Goal: Task Accomplishment & Management: Complete application form

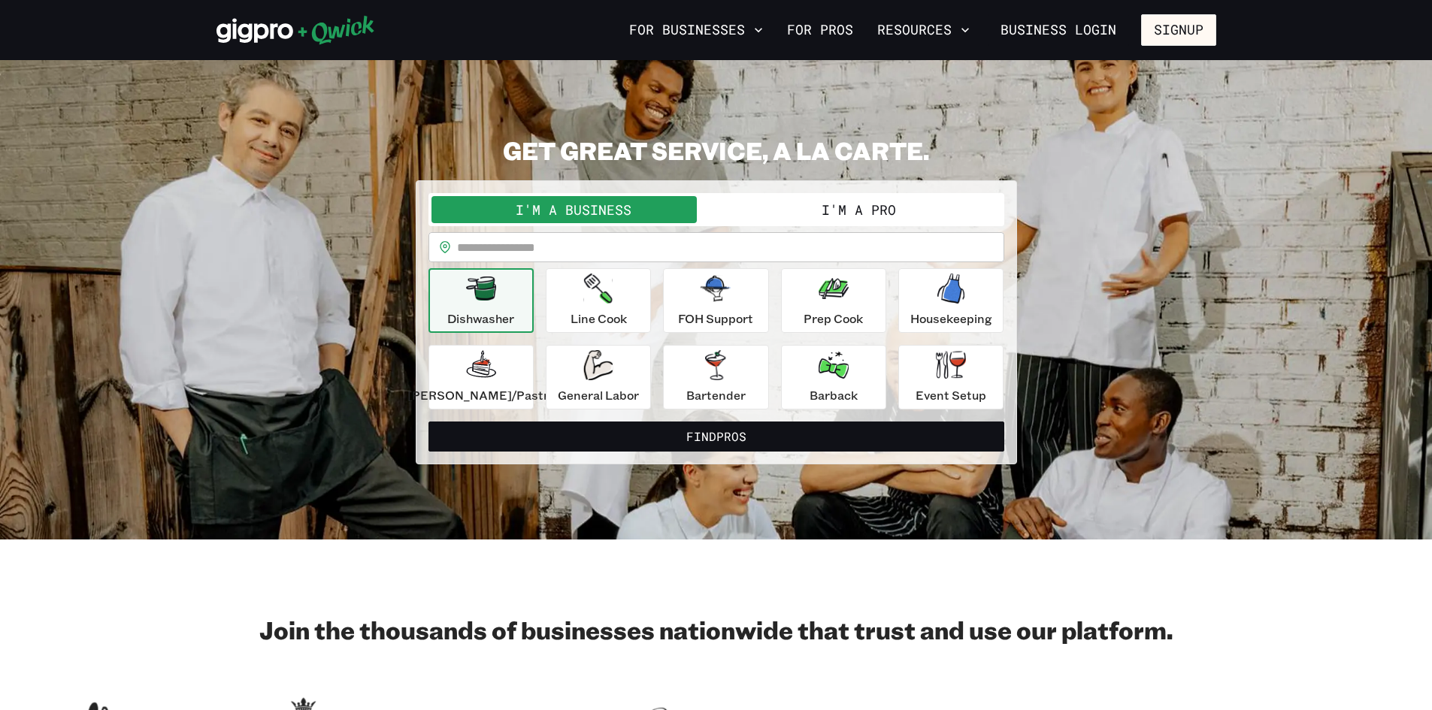
click at [815, 199] on button "I'm a Pro" at bounding box center [858, 209] width 285 height 27
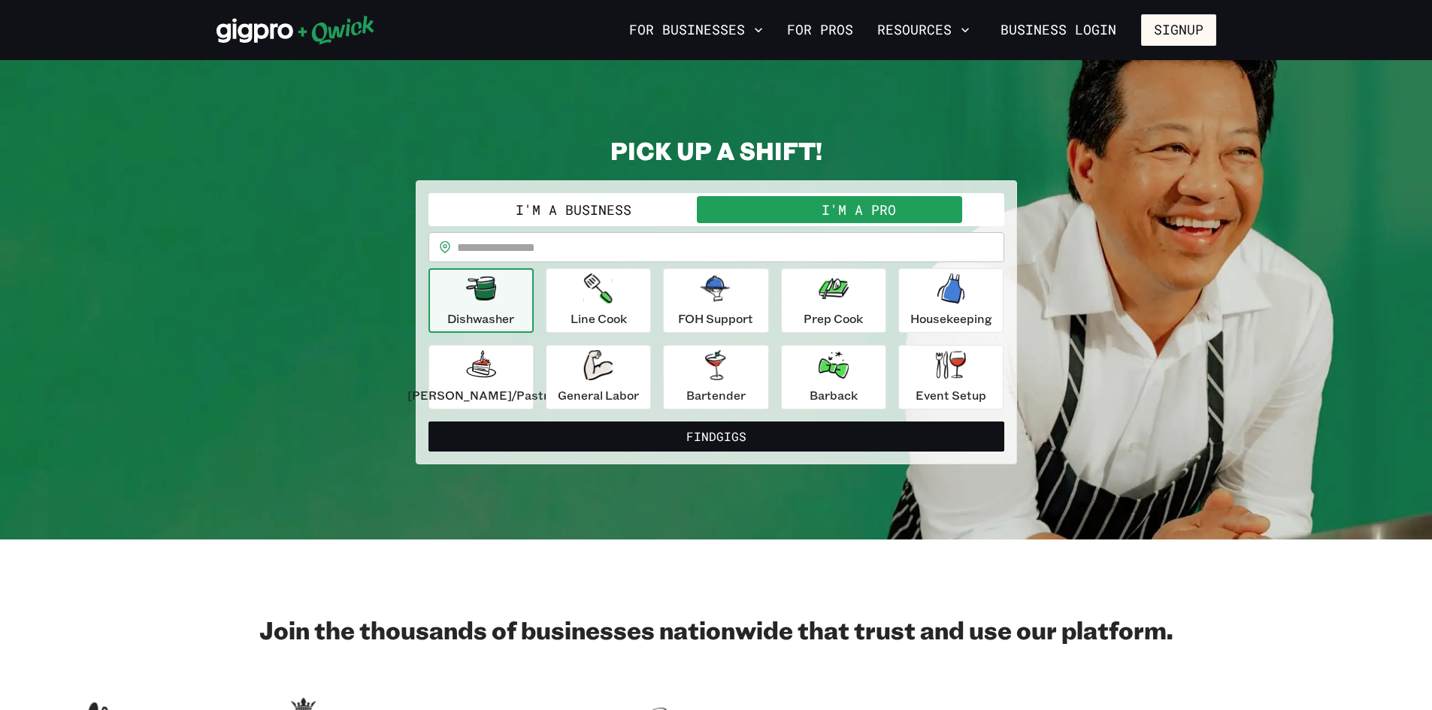
click at [673, 206] on button "I'm a Business" at bounding box center [574, 209] width 285 height 27
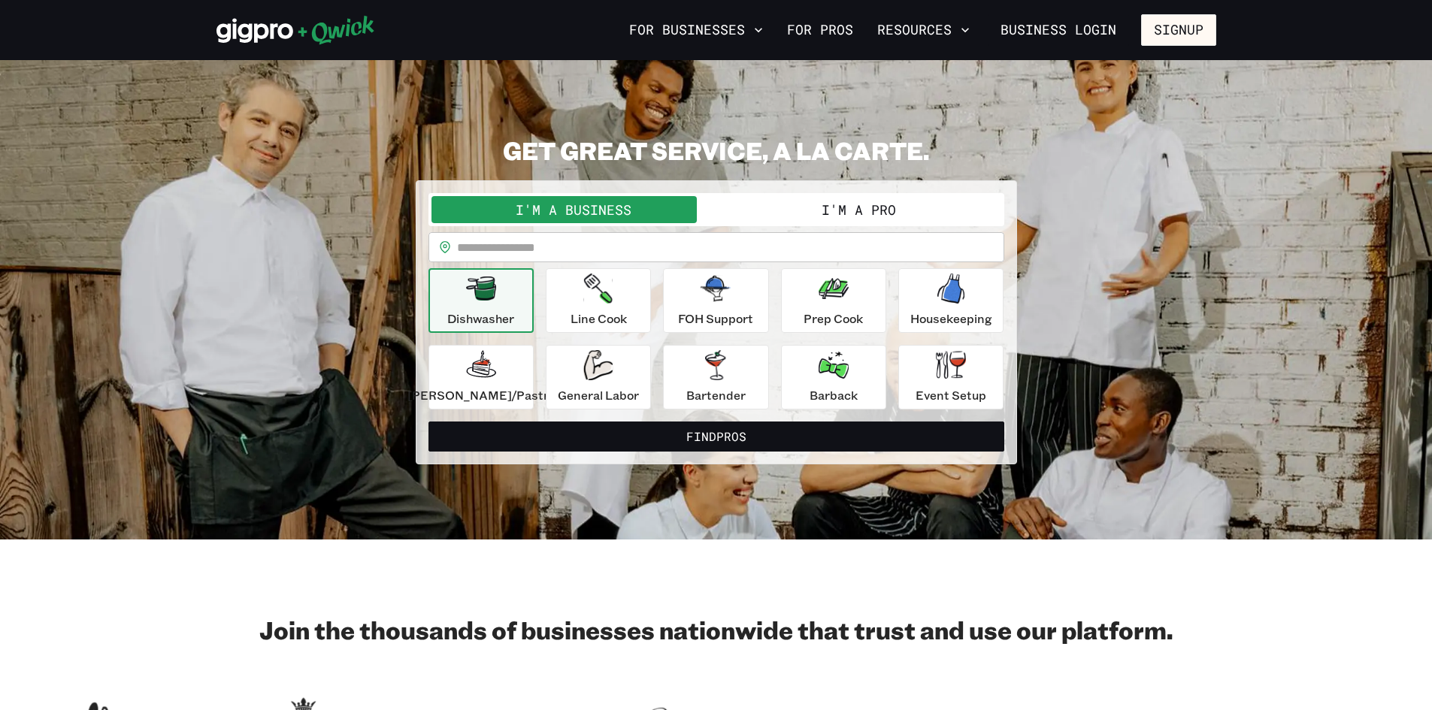
click at [783, 219] on button "I'm a Pro" at bounding box center [858, 209] width 285 height 27
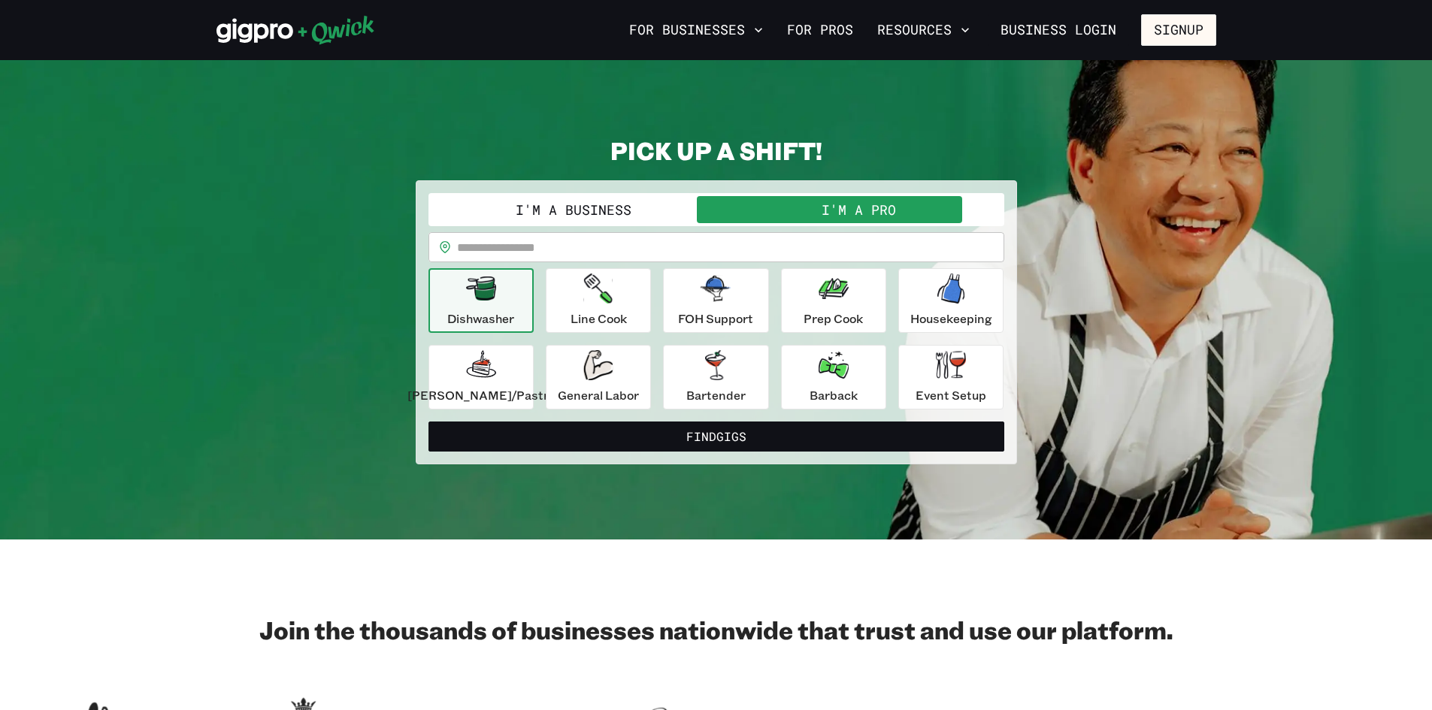
click at [719, 214] on button "I'm a Pro" at bounding box center [858, 209] width 285 height 27
click at [698, 219] on button "I'm a Business" at bounding box center [574, 209] width 285 height 27
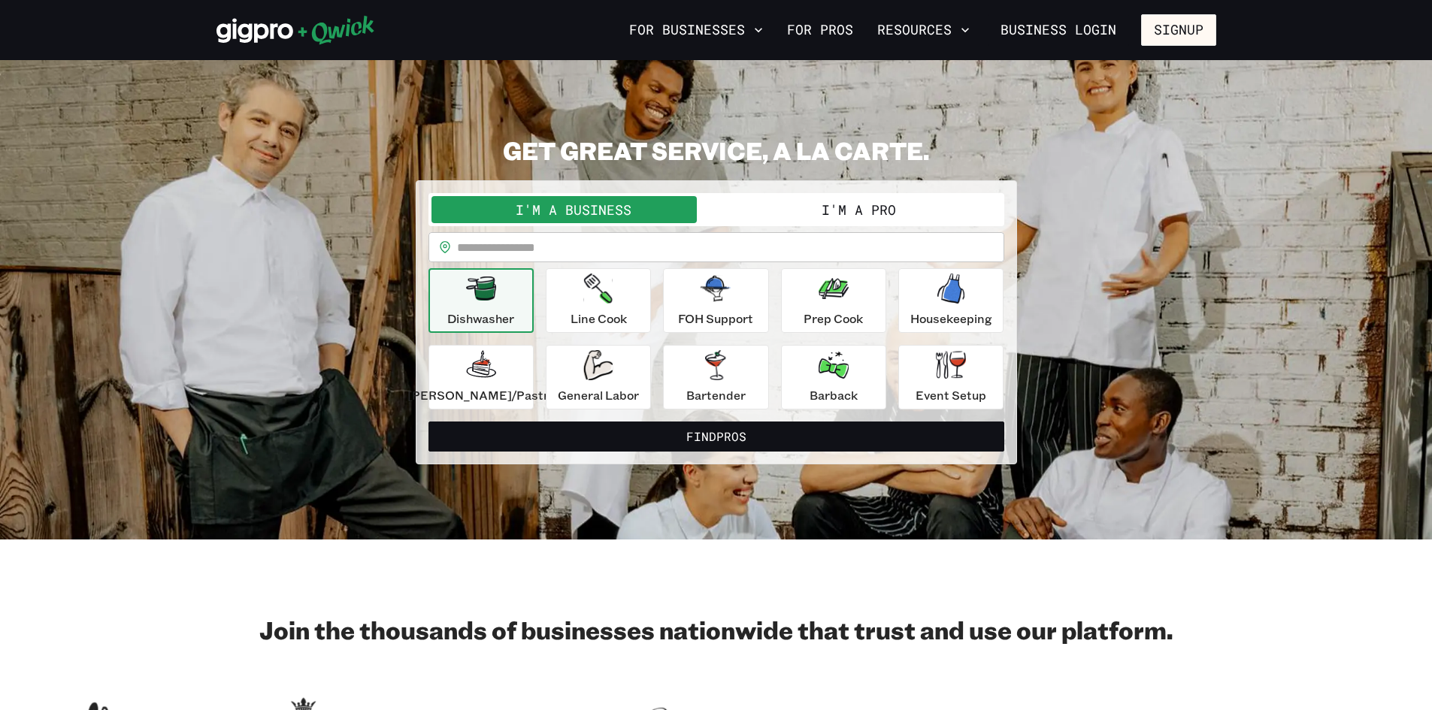
click at [755, 218] on button "I'm a Pro" at bounding box center [858, 209] width 285 height 27
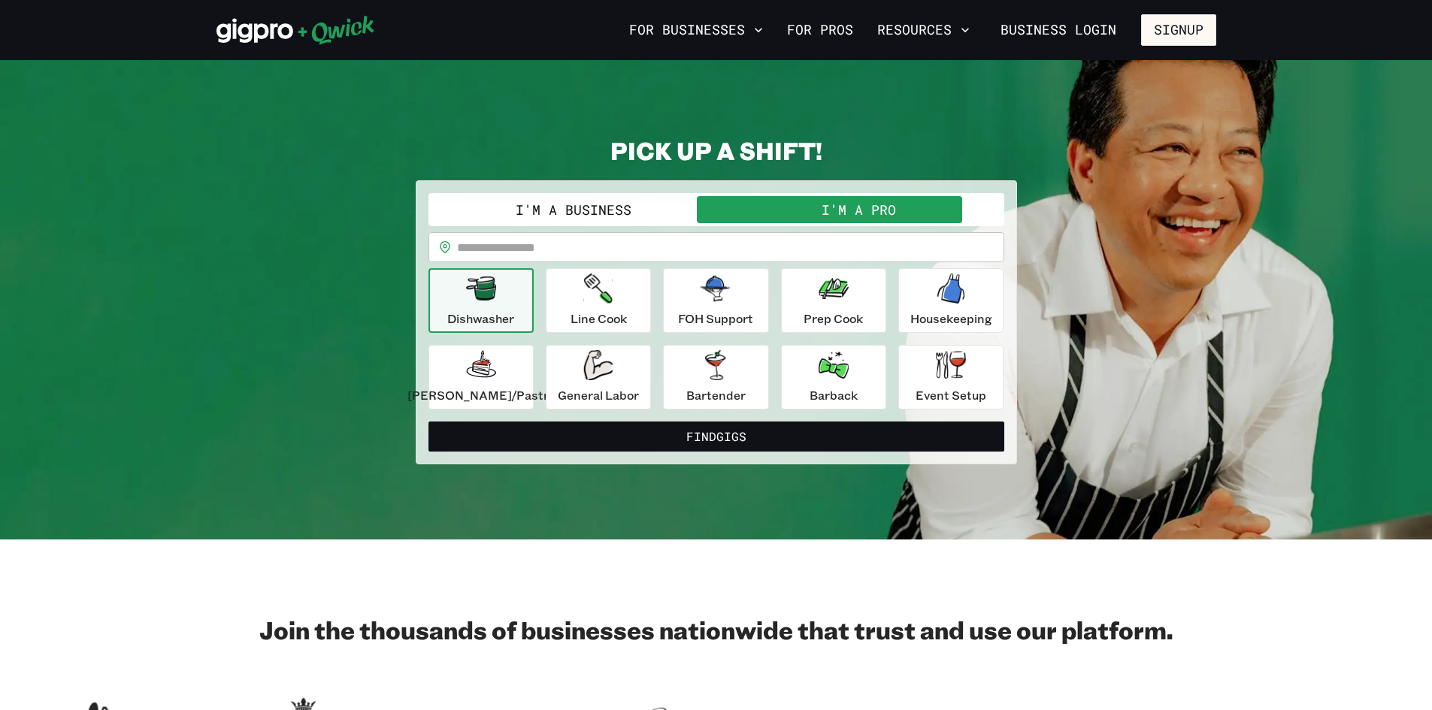
click at [534, 316] on button "Dishwasher" at bounding box center [481, 300] width 105 height 65
click at [916, 389] on p "Event Setup" at bounding box center [951, 395] width 71 height 18
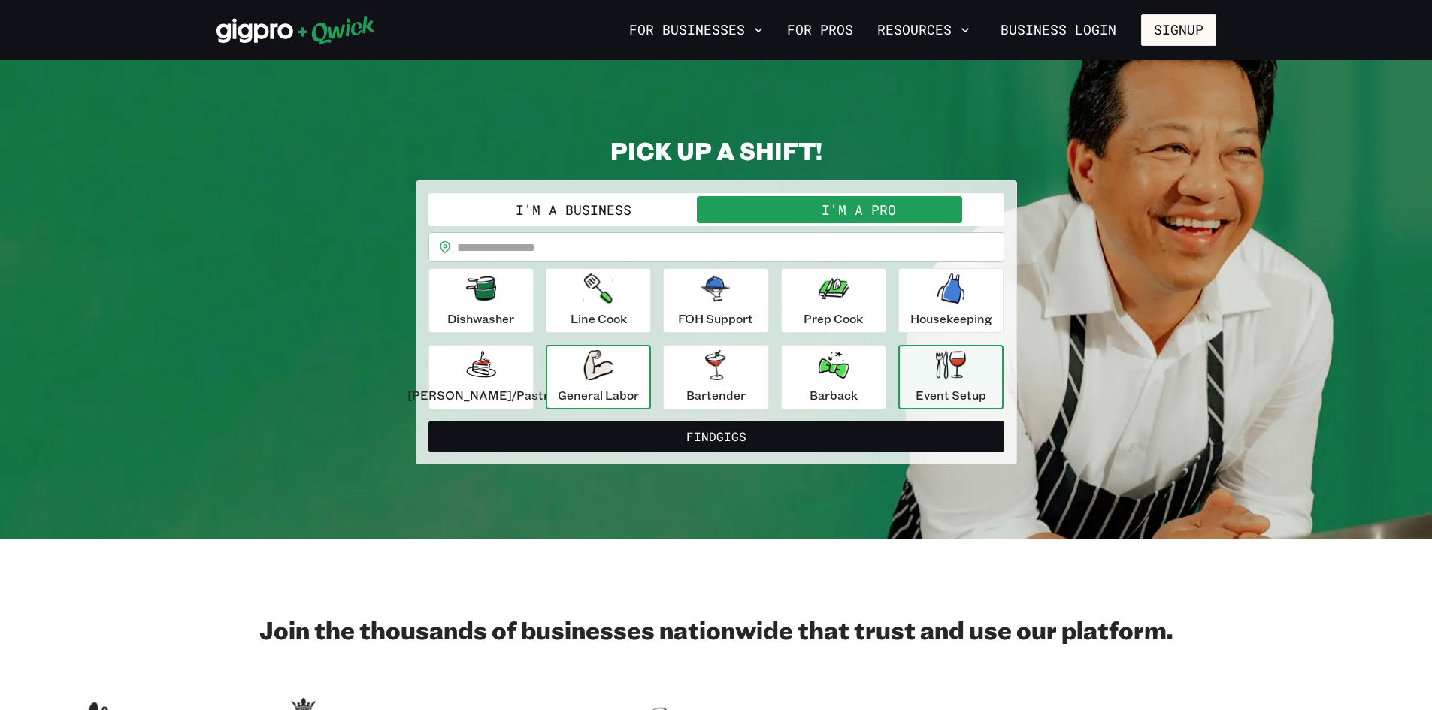
click at [626, 387] on p "General Labor" at bounding box center [598, 395] width 81 height 18
click at [938, 391] on p "Event Setup" at bounding box center [951, 395] width 71 height 18
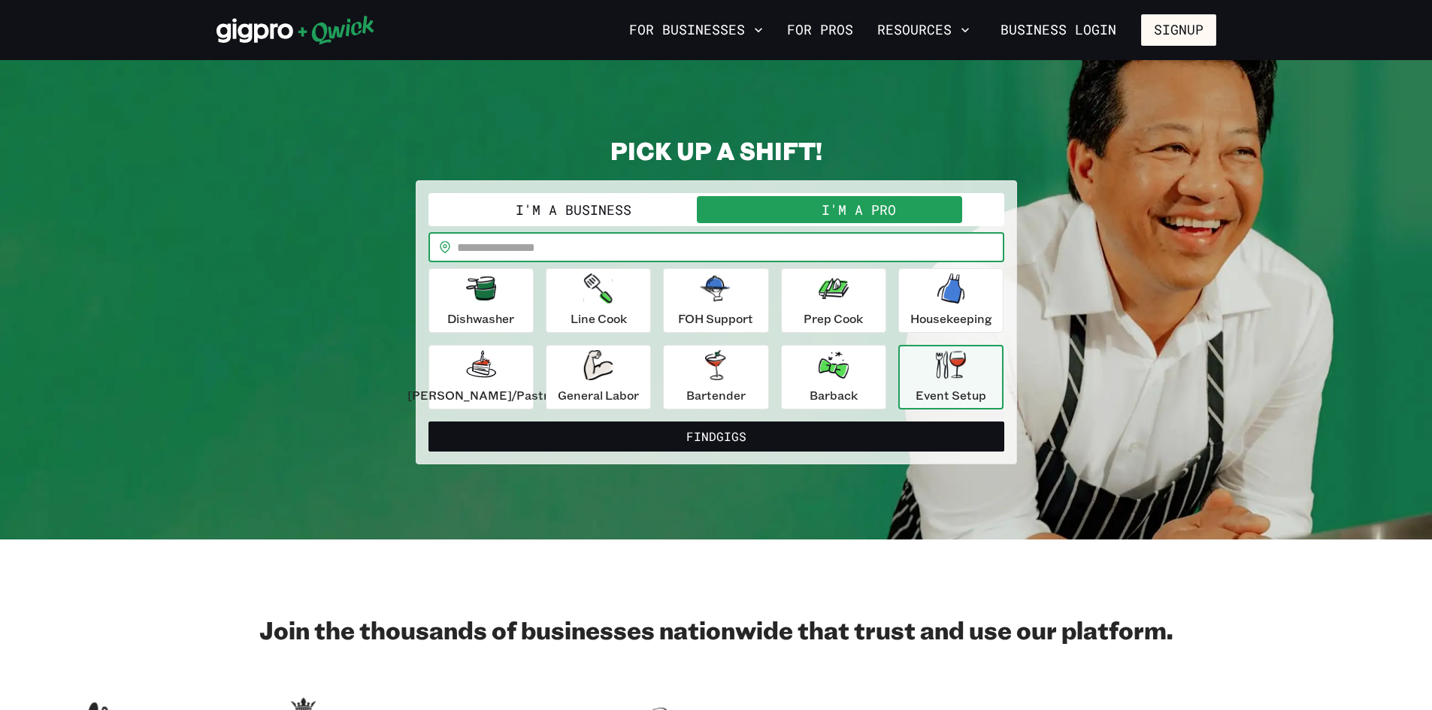
click at [641, 247] on input "text" at bounding box center [730, 247] width 547 height 30
type input "*****"
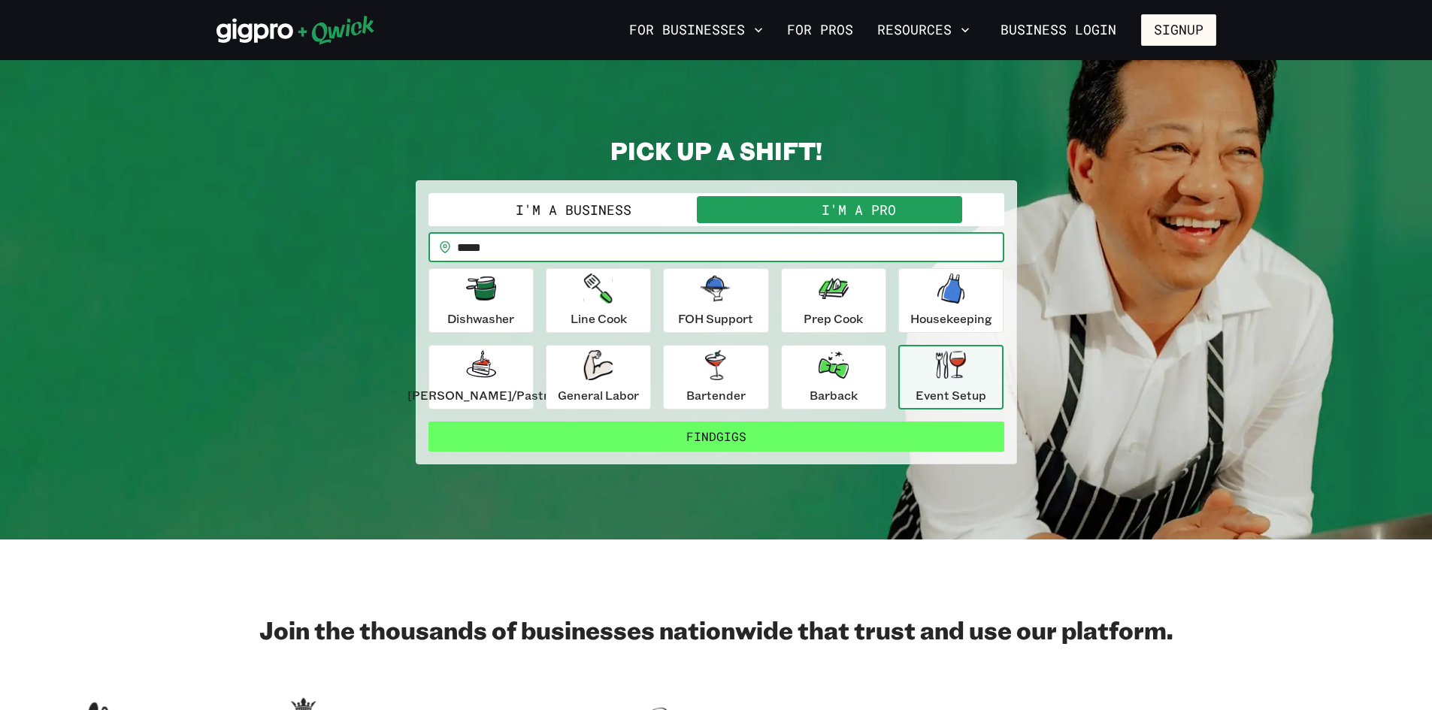
click at [696, 443] on button "Find Gigs" at bounding box center [717, 437] width 576 height 30
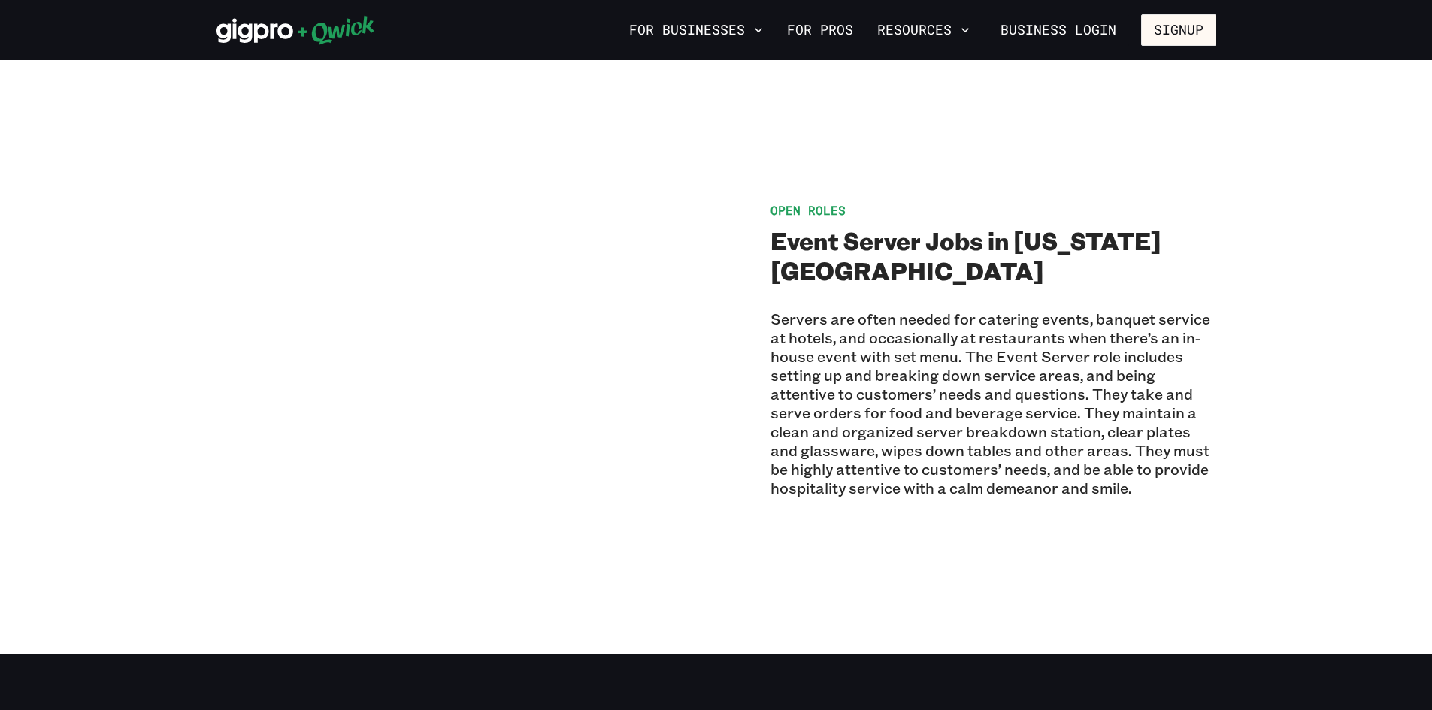
scroll to position [977, 0]
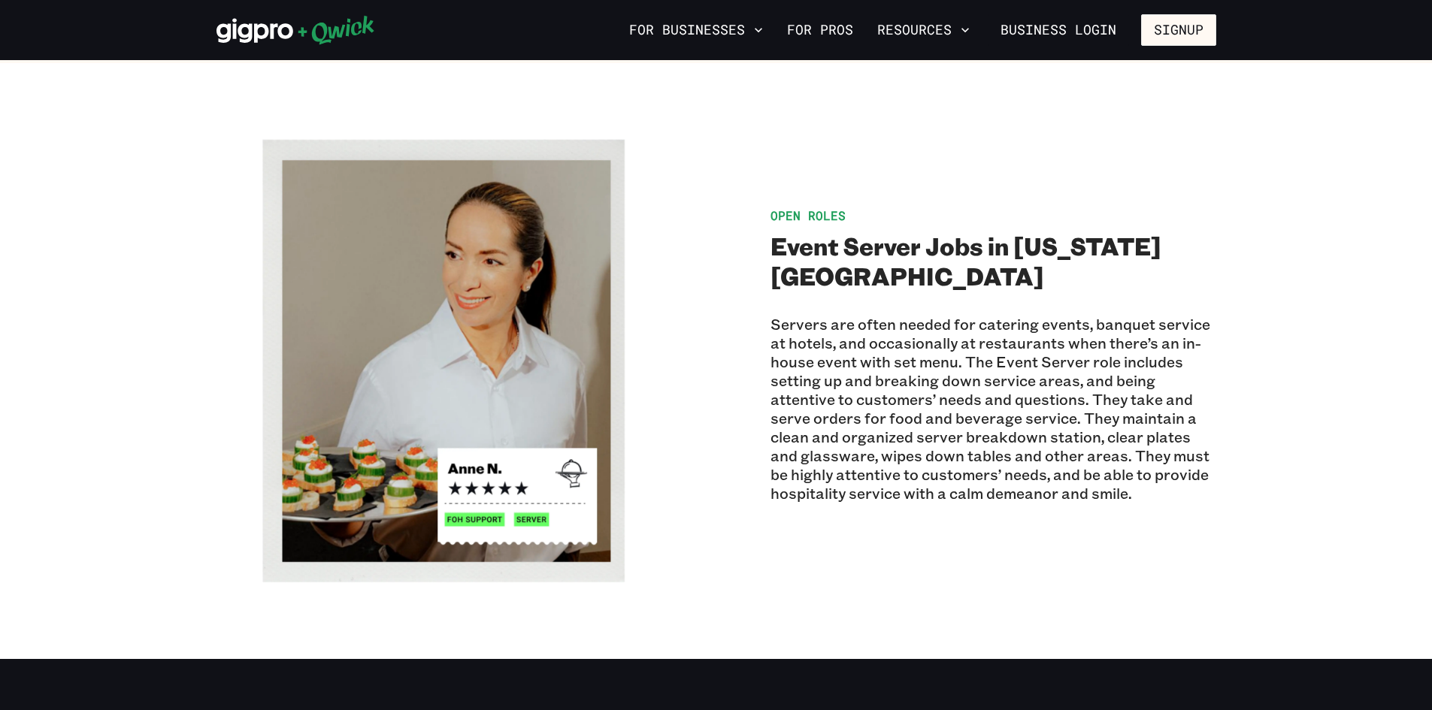
click at [918, 322] on p "Servers are often needed for catering events, banquet service at hotels, and oc…" at bounding box center [994, 409] width 446 height 188
click at [825, 208] on span "Open Roles" at bounding box center [808, 216] width 75 height 16
click at [539, 485] on img at bounding box center [440, 361] width 446 height 446
click at [495, 485] on img at bounding box center [440, 361] width 446 height 446
drag, startPoint x: 495, startPoint y: 485, endPoint x: 571, endPoint y: 334, distance: 169.1
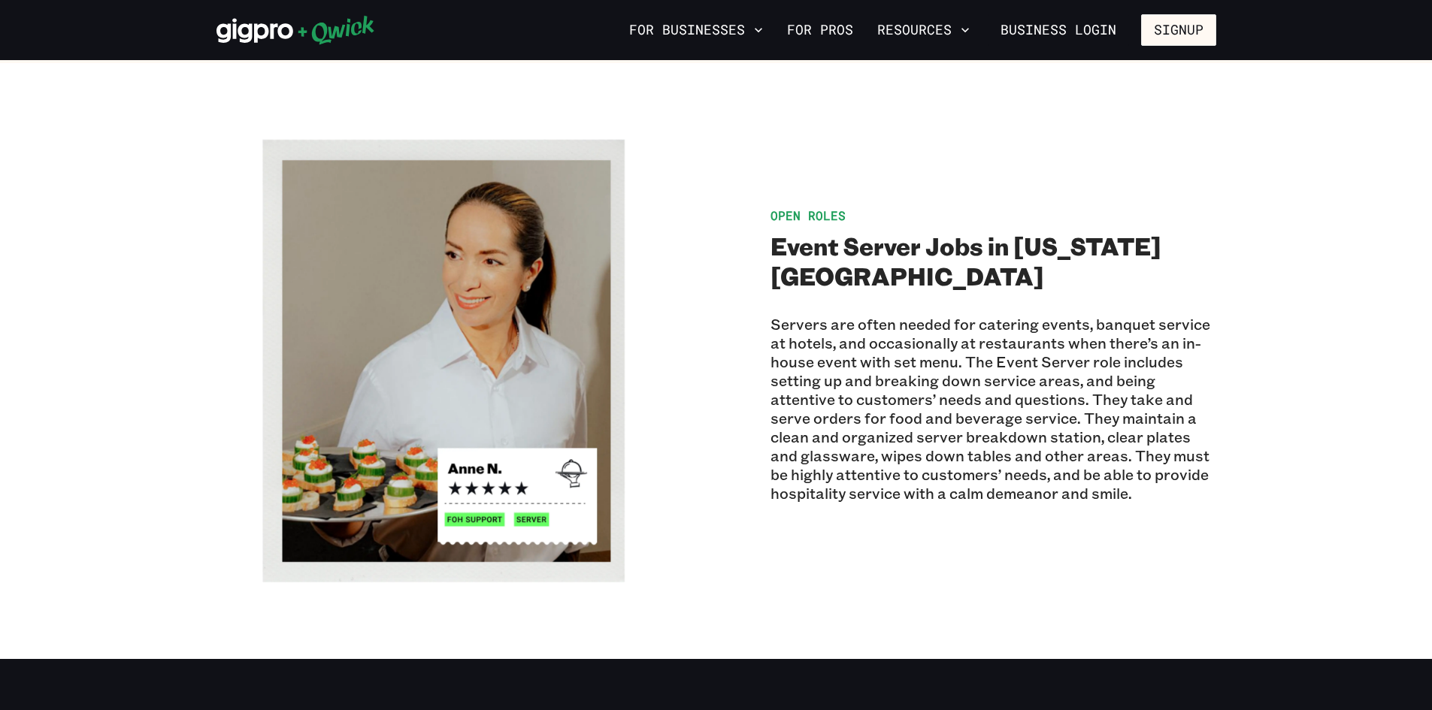
click at [561, 341] on img at bounding box center [440, 361] width 446 height 446
click at [847, 322] on p "Servers are often needed for catering events, banquet service at hotels, and oc…" at bounding box center [994, 409] width 446 height 188
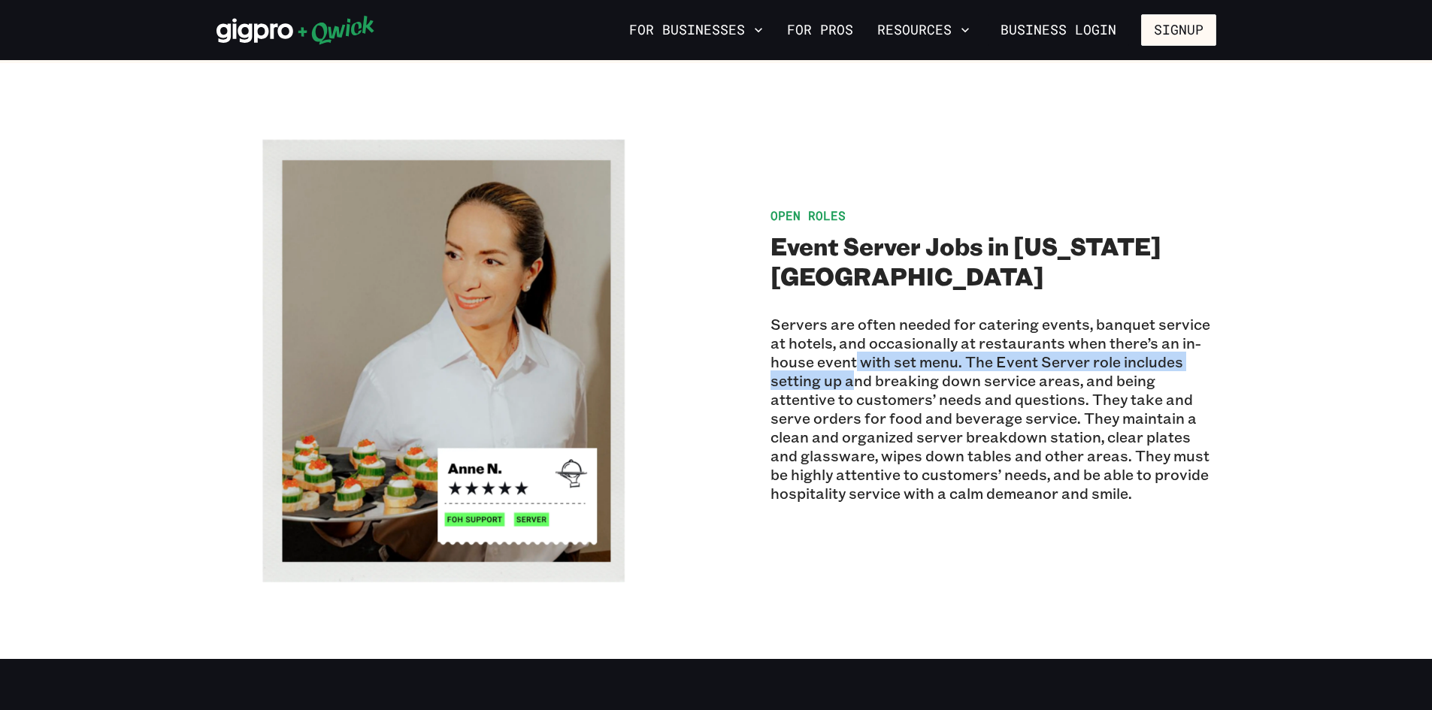
drag, startPoint x: 853, startPoint y: 328, endPoint x: 854, endPoint y: 337, distance: 9.1
click at [853, 333] on p "Servers are often needed for catering events, banquet service at hotels, and oc…" at bounding box center [994, 409] width 446 height 188
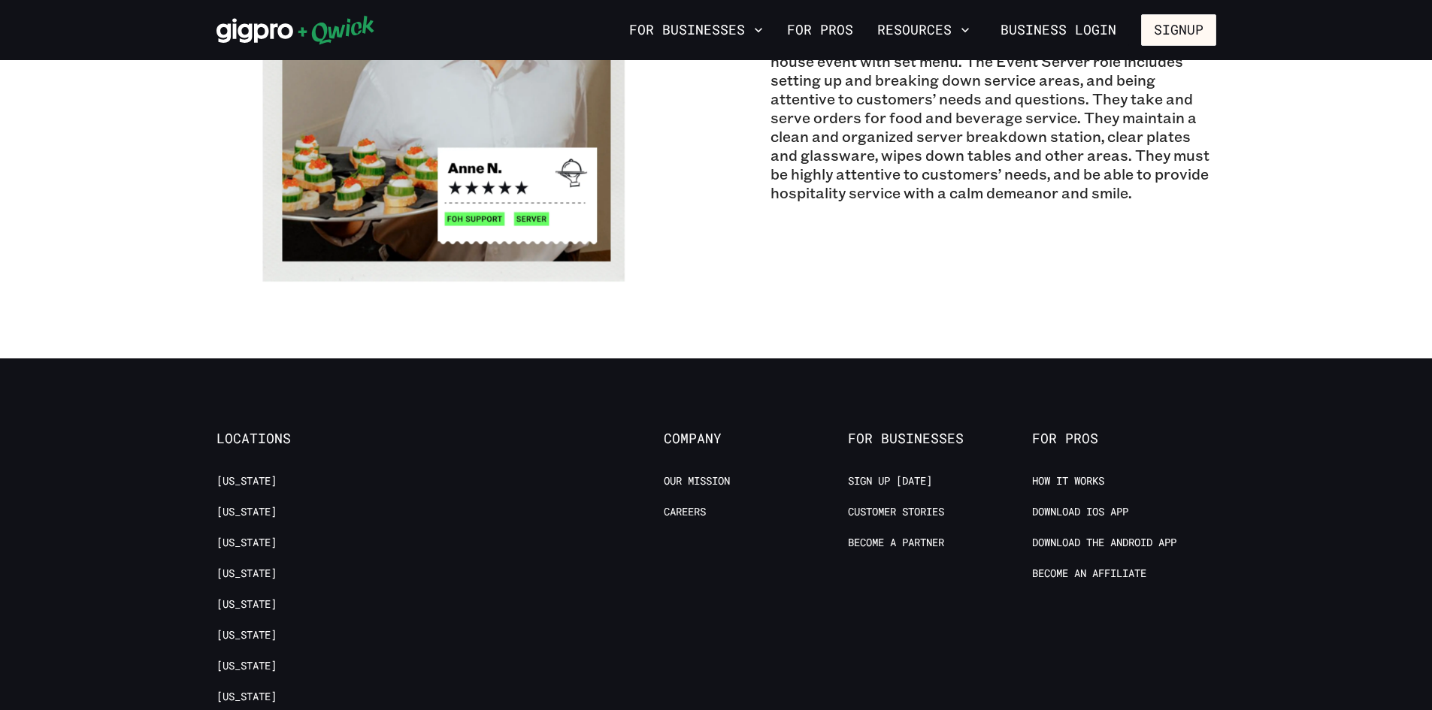
click at [907, 313] on section "Open Roles Event Server Jobs in [US_STATE][GEOGRAPHIC_DATA] Servers are often n…" at bounding box center [716, 60] width 1432 height 596
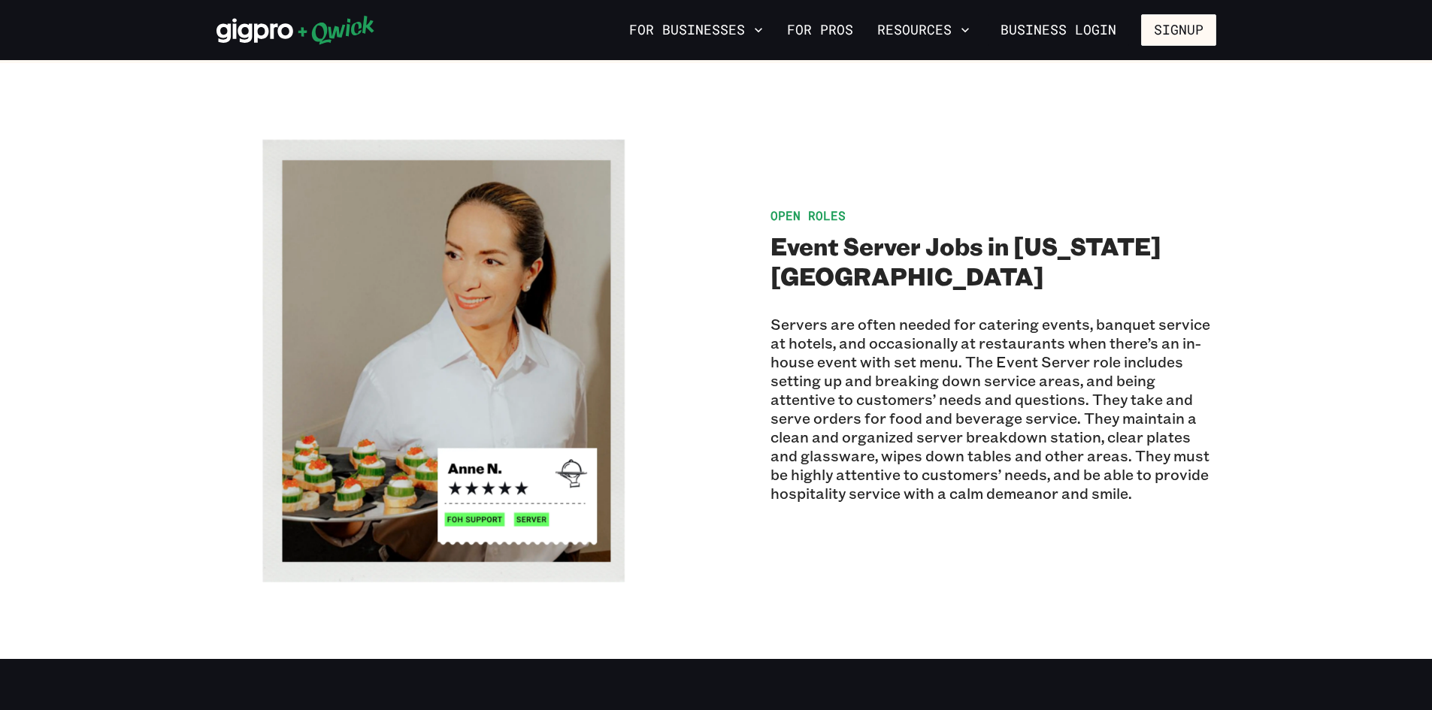
drag, startPoint x: 1154, startPoint y: 407, endPoint x: 901, endPoint y: 394, distance: 253.7
click at [1153, 407] on p "Servers are often needed for catering events, banquet service at hotels, and oc…" at bounding box center [994, 409] width 446 height 188
drag, startPoint x: 868, startPoint y: 390, endPoint x: 869, endPoint y: 402, distance: 12.1
click at [868, 392] on p "Servers are often needed for catering events, banquet service at hotels, and oc…" at bounding box center [994, 409] width 446 height 188
click at [825, 420] on p "Servers are often needed for catering events, banquet service at hotels, and oc…" at bounding box center [994, 409] width 446 height 188
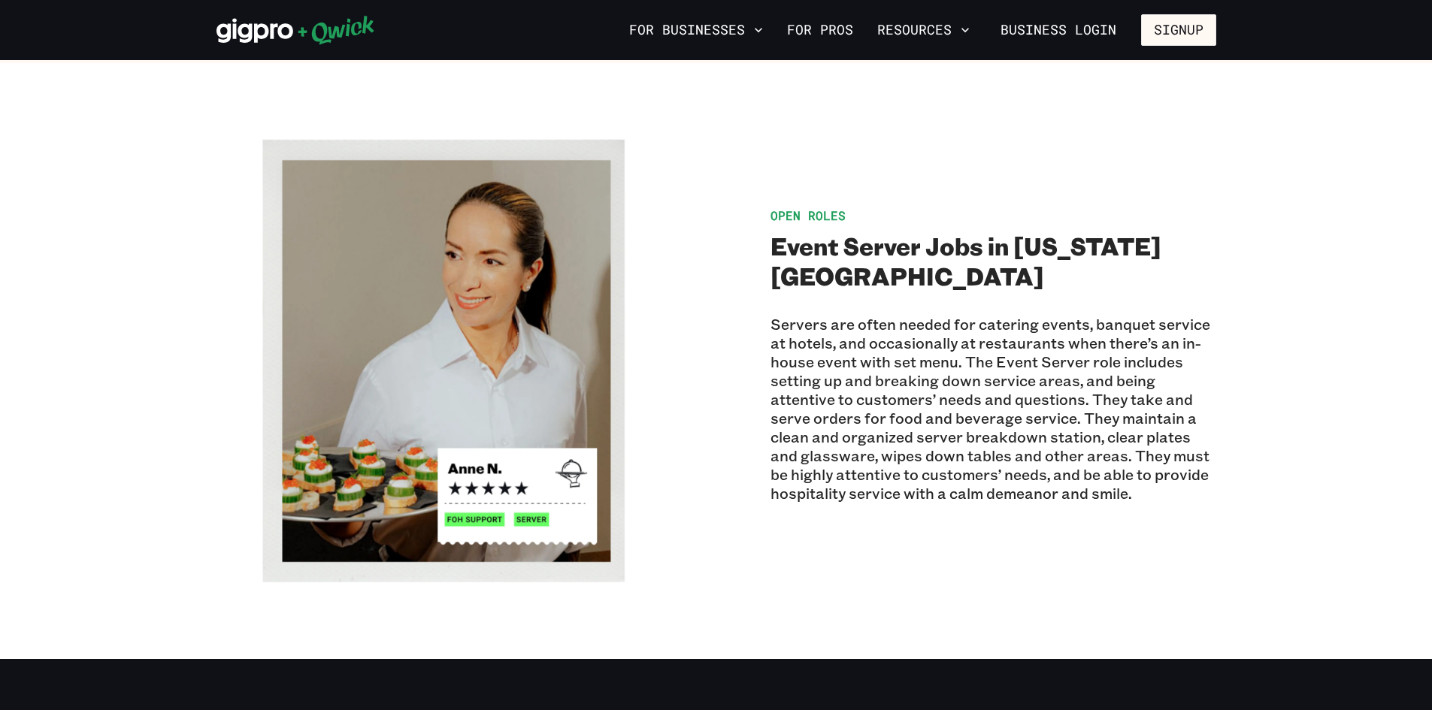
click at [572, 301] on img at bounding box center [440, 361] width 446 height 446
drag, startPoint x: 557, startPoint y: 292, endPoint x: 582, endPoint y: 289, distance: 25.1
click at [556, 292] on img at bounding box center [440, 361] width 446 height 446
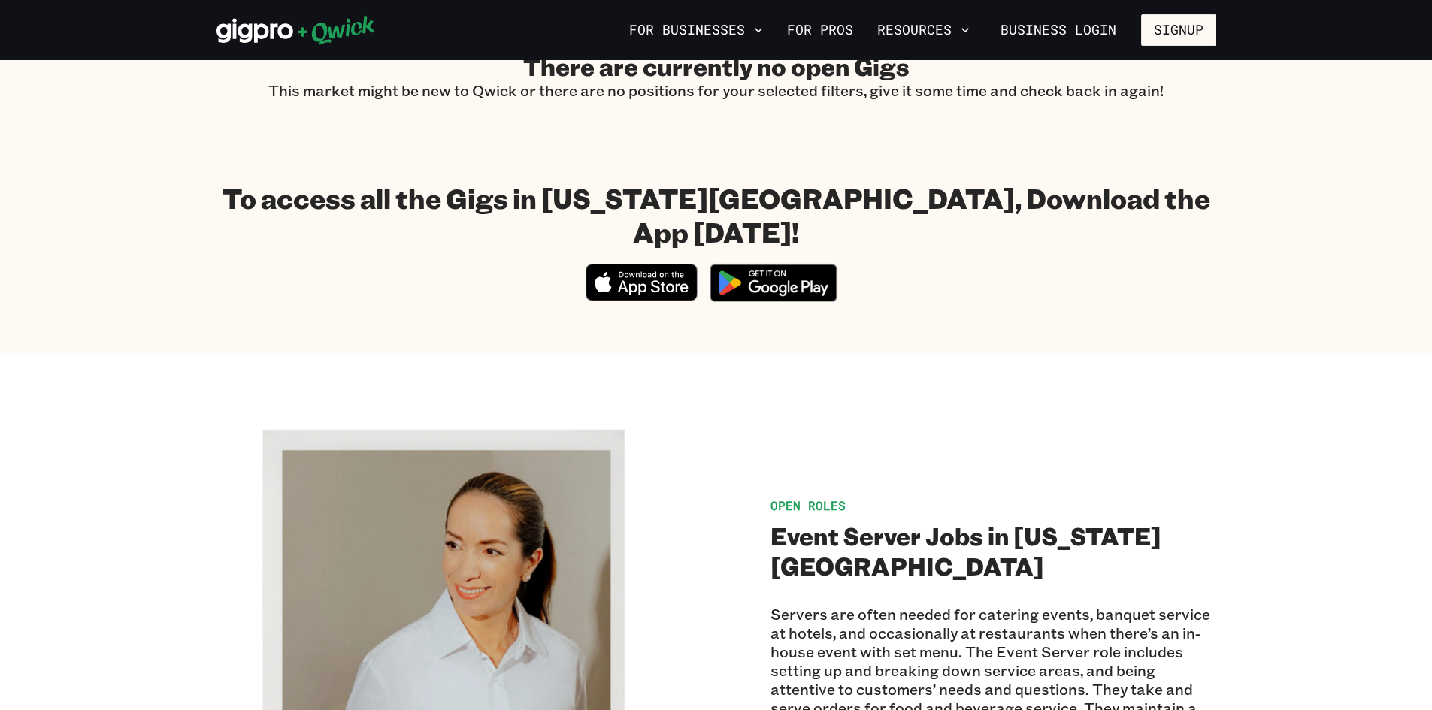
scroll to position [677, 0]
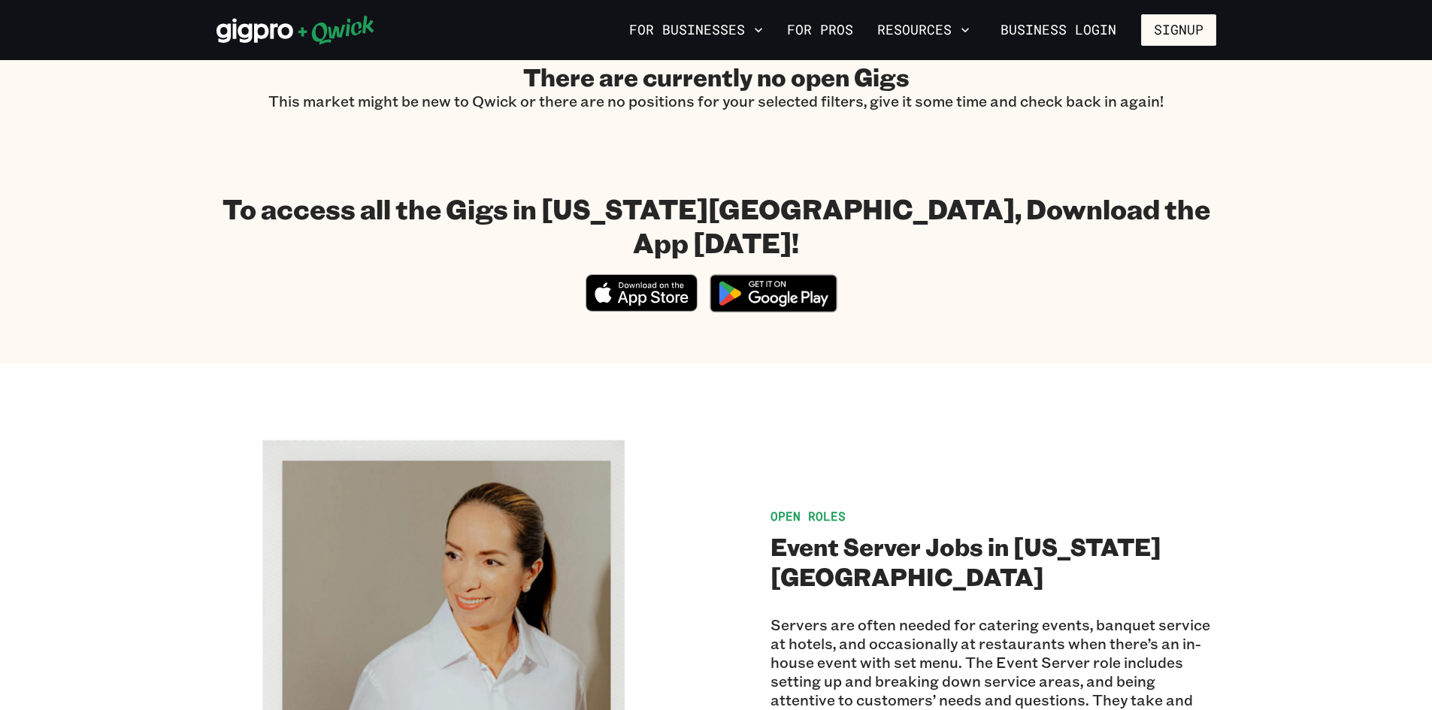
click at [829, 532] on h2 "Event Server Jobs in [US_STATE][GEOGRAPHIC_DATA]" at bounding box center [994, 562] width 446 height 60
click at [811, 508] on span "Open Roles" at bounding box center [808, 516] width 75 height 16
click at [809, 508] on span "Open Roles" at bounding box center [808, 516] width 75 height 16
drag, startPoint x: 886, startPoint y: 508, endPoint x: 894, endPoint y: 505, distance: 8.8
click at [890, 507] on div "Open Roles Event Server Jobs in [US_STATE][GEOGRAPHIC_DATA] Servers are often n…" at bounding box center [994, 661] width 446 height 308
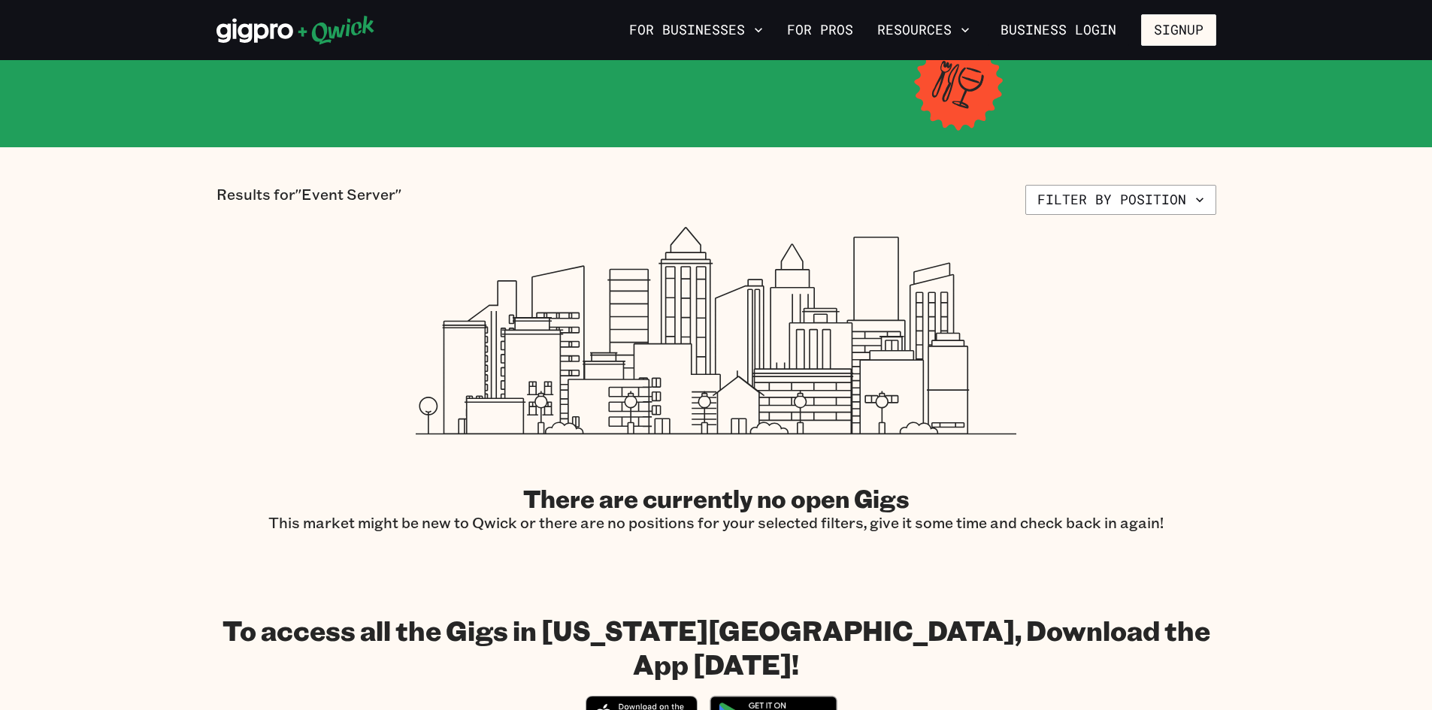
scroll to position [601, 0]
